Goal: Task Accomplishment & Management: Manage account settings

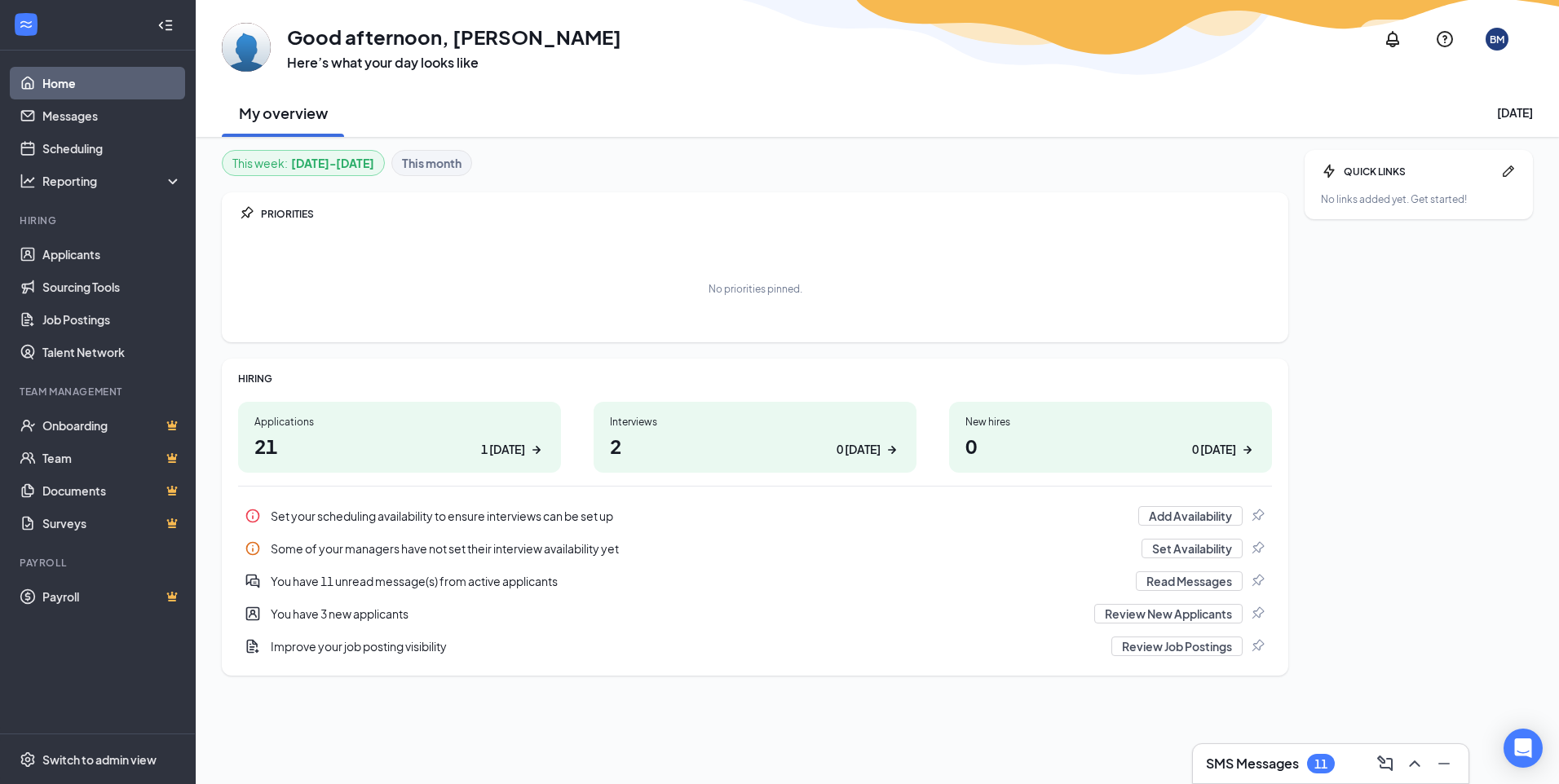
click at [1274, 750] on div "SMS Messages 11" at bounding box center [1330, 764] width 276 height 39
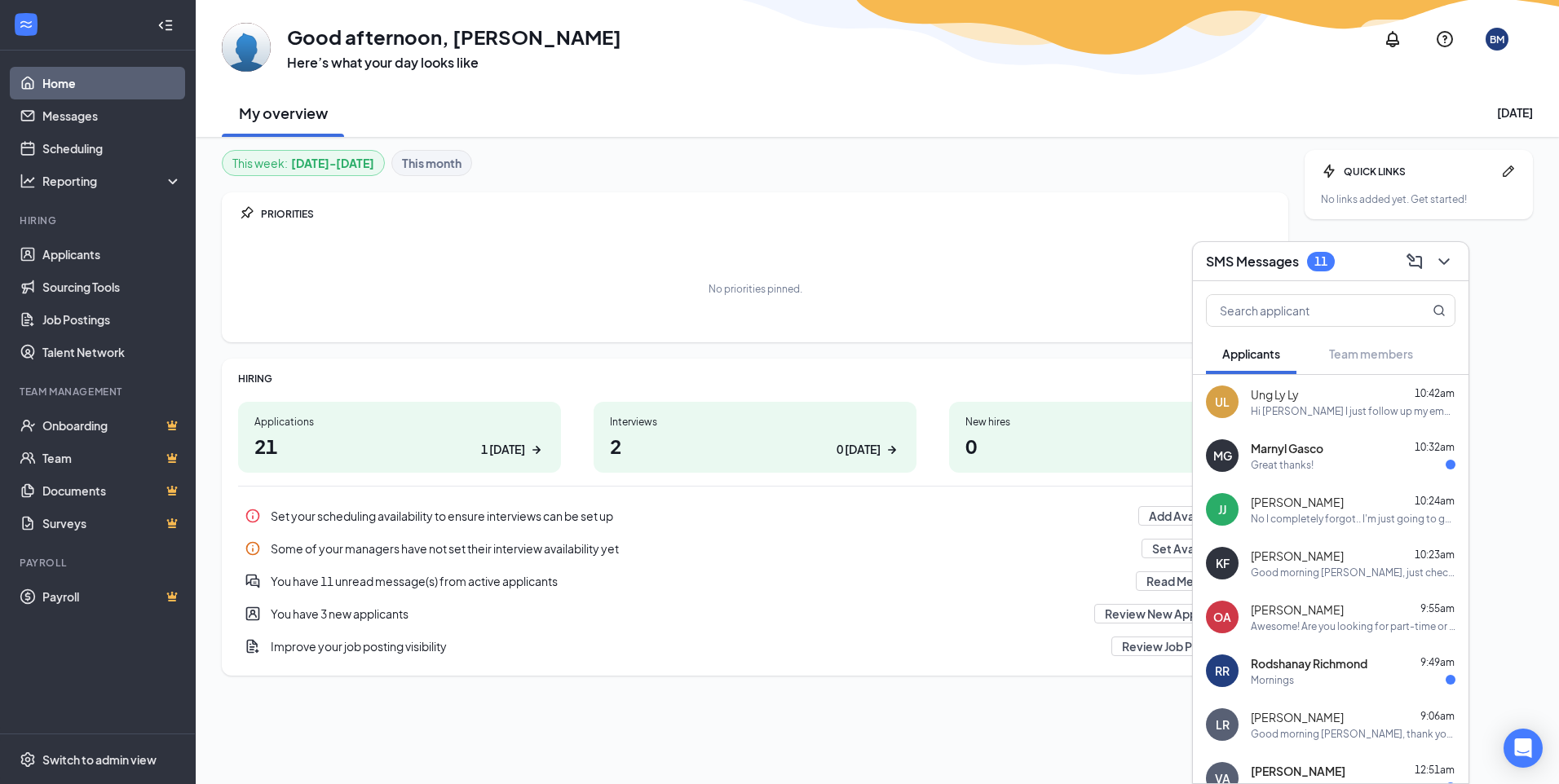
click at [1327, 453] on div "Marnyl Gasco 10:32am" at bounding box center [1353, 447] width 205 height 16
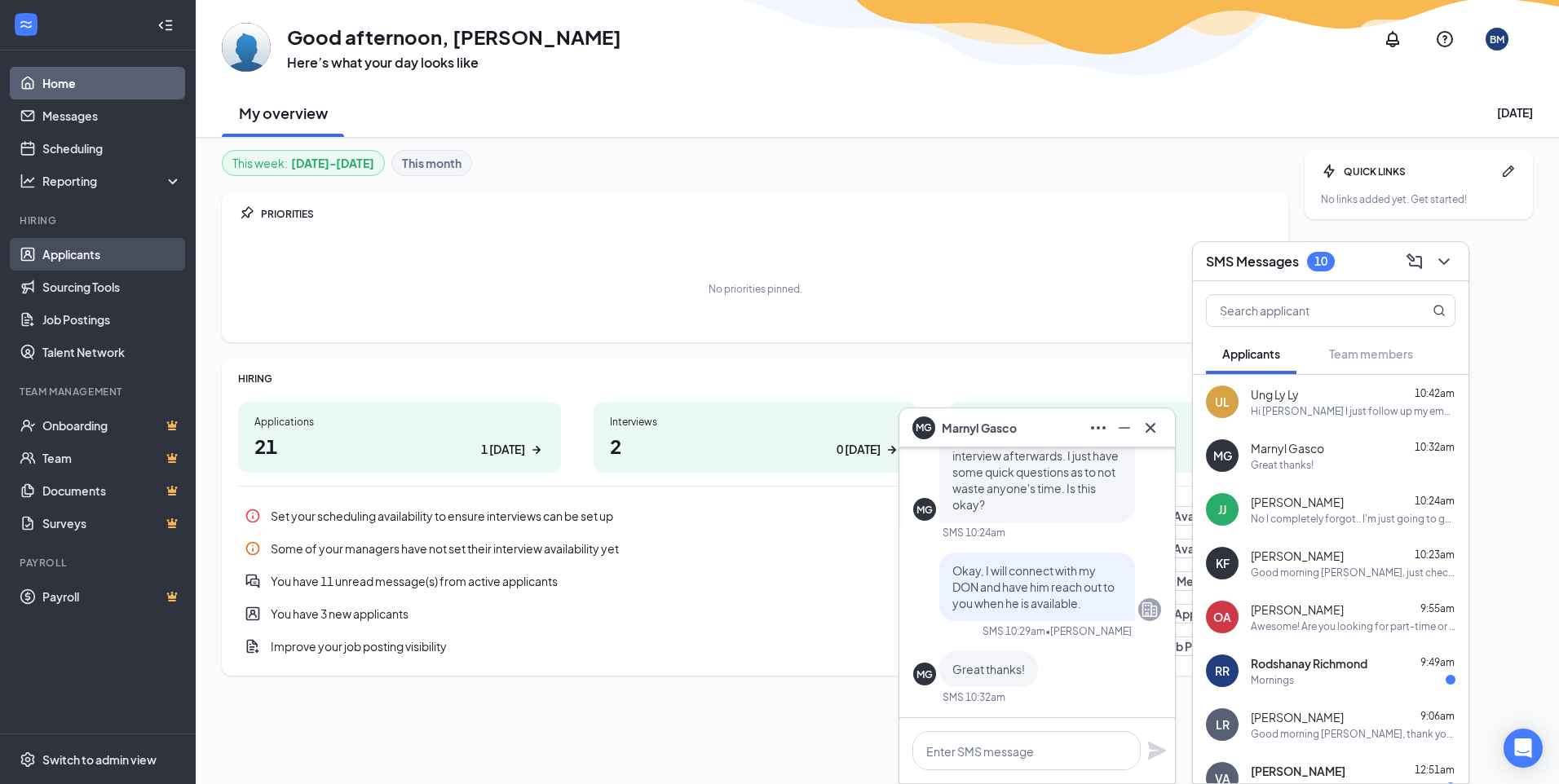
click at [83, 249] on link "Applicants" at bounding box center [112, 254] width 139 height 33
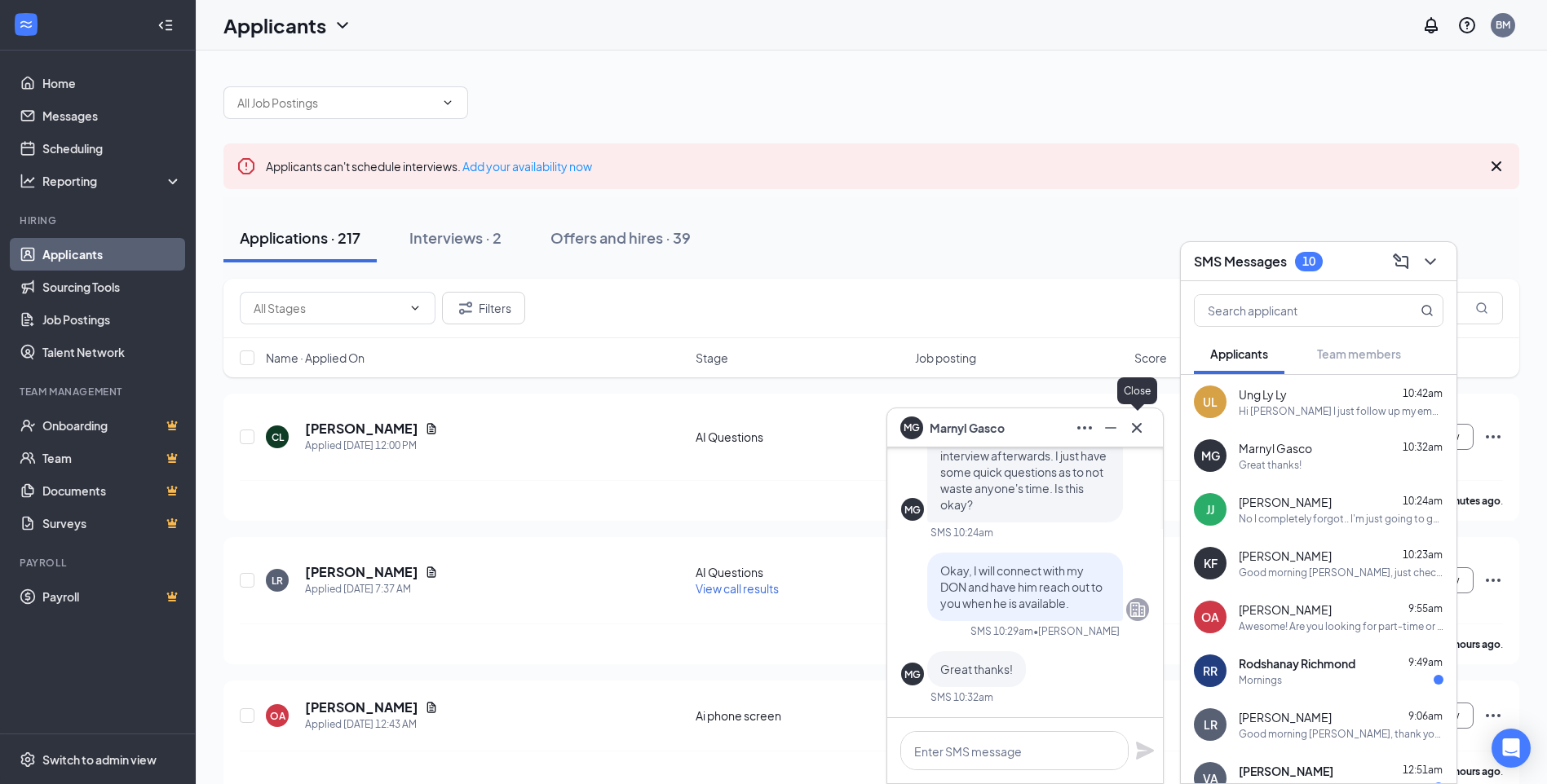
click at [1132, 427] on icon "Cross" at bounding box center [1136, 428] width 20 height 20
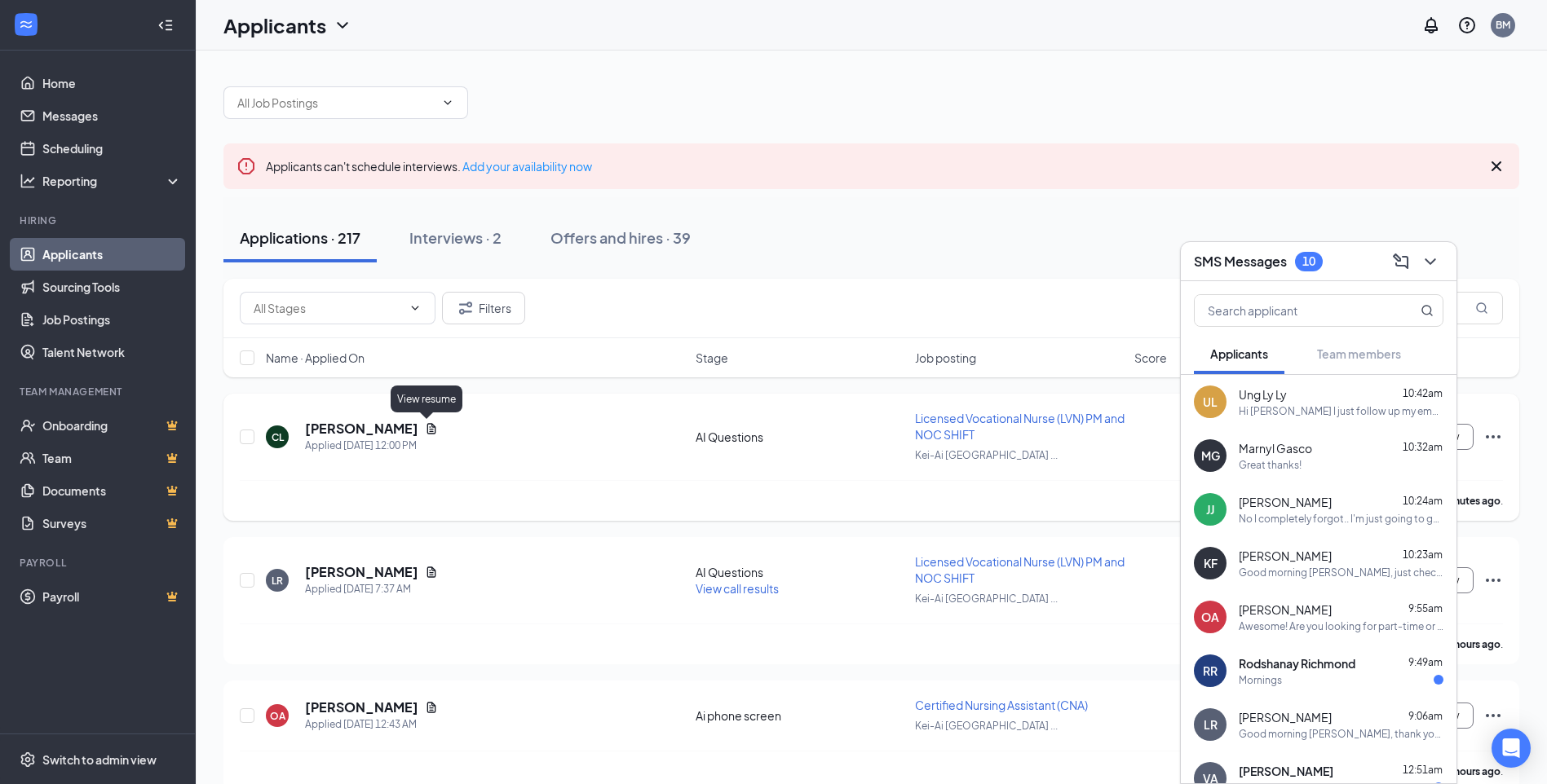
click at [430, 431] on icon "Document" at bounding box center [432, 429] width 13 height 13
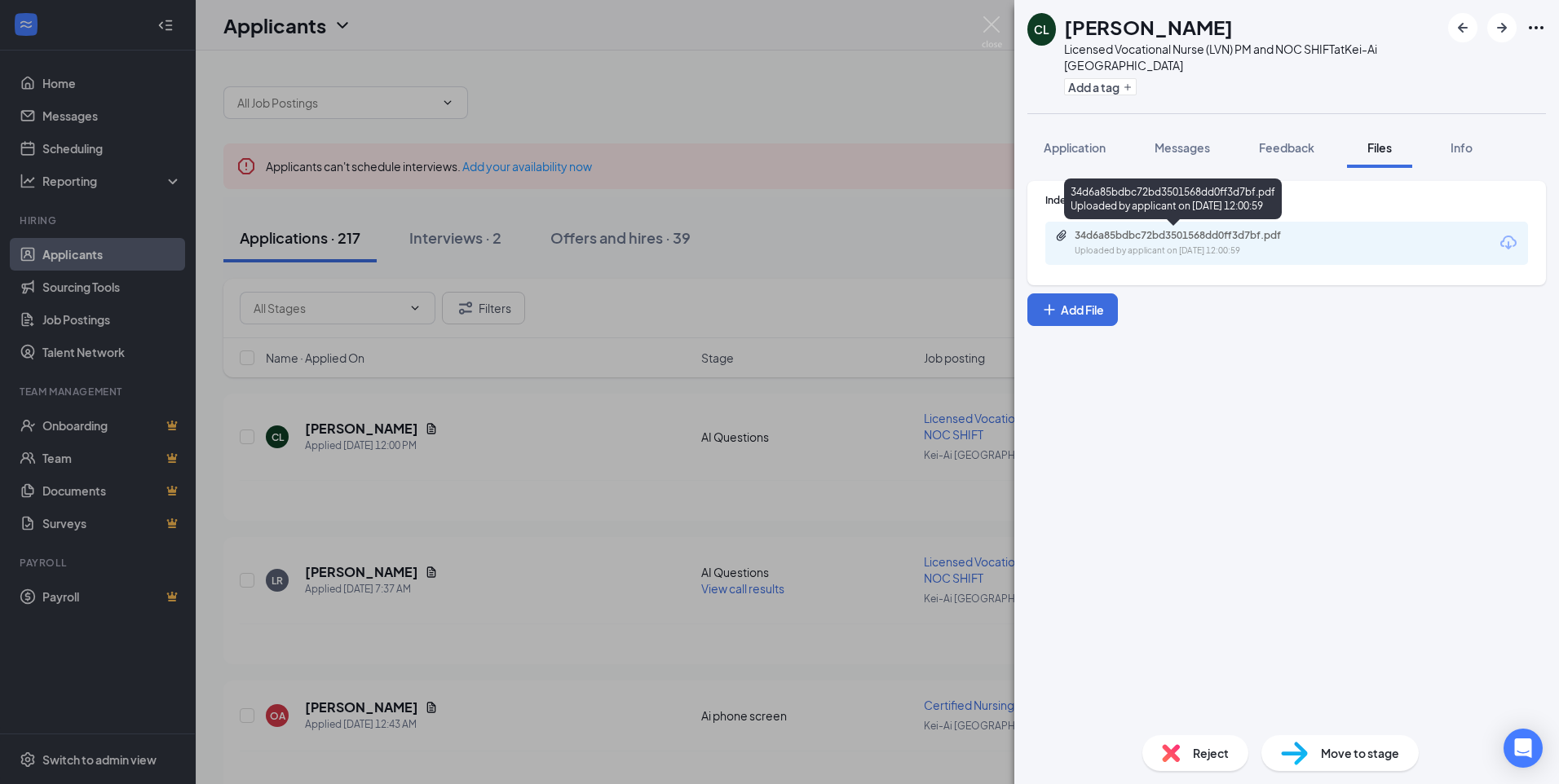
click at [1142, 248] on div "Uploaded by applicant on [DATE] 12:00:59" at bounding box center [1197, 251] width 244 height 13
click at [988, 25] on img at bounding box center [992, 32] width 21 height 32
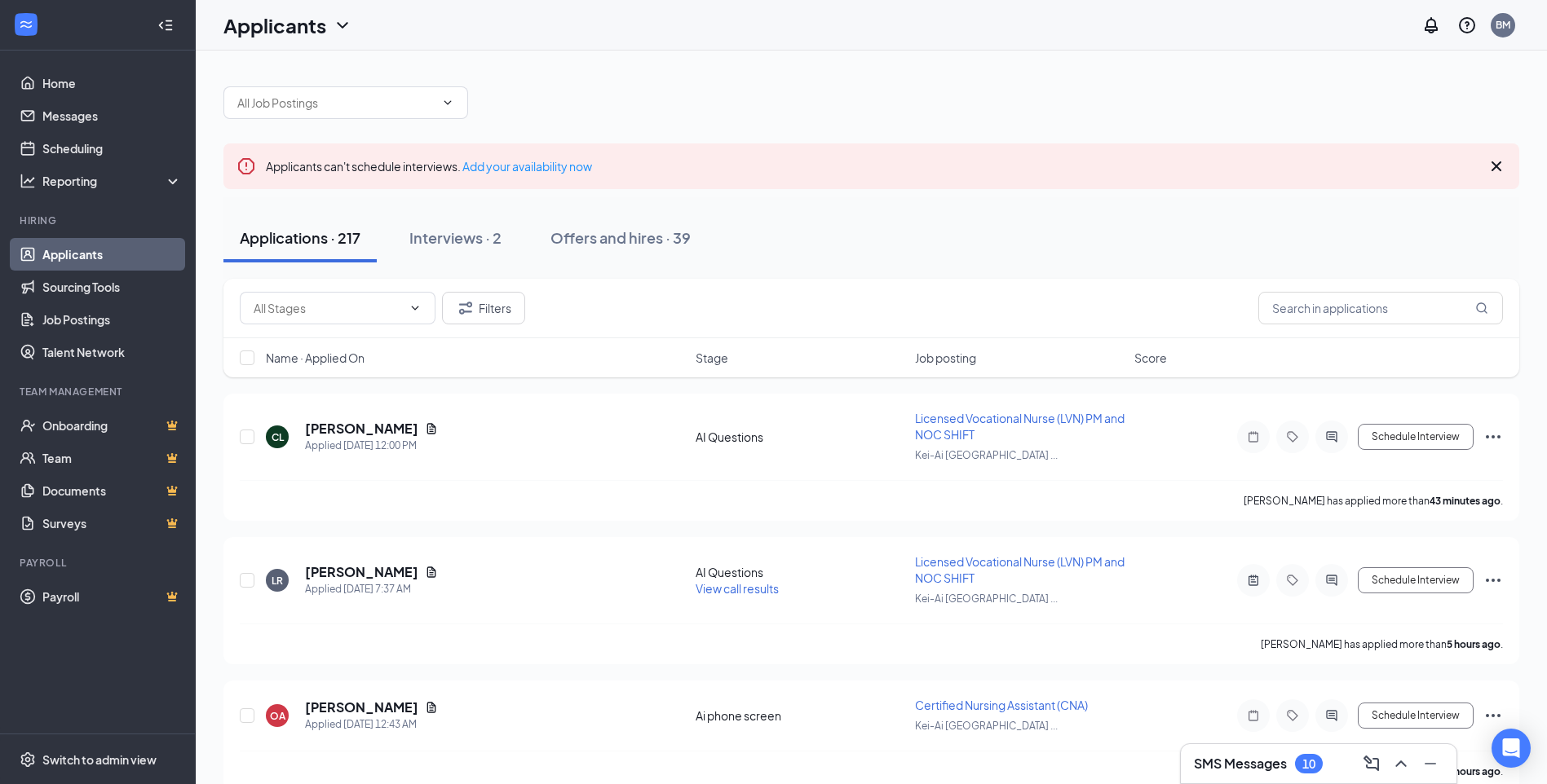
click at [1274, 761] on h3 "SMS Messages" at bounding box center [1239, 763] width 93 height 18
